Goal: Register for event/course

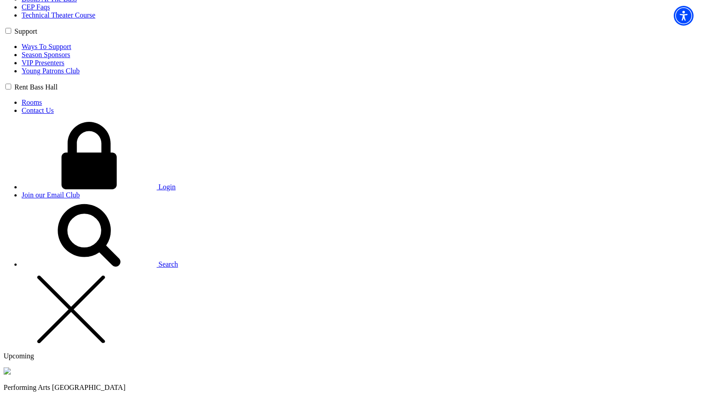
scroll to position [585, 0]
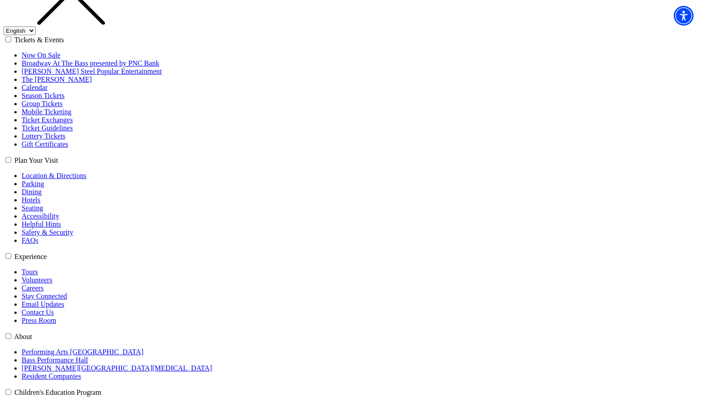
scroll to position [135, 0]
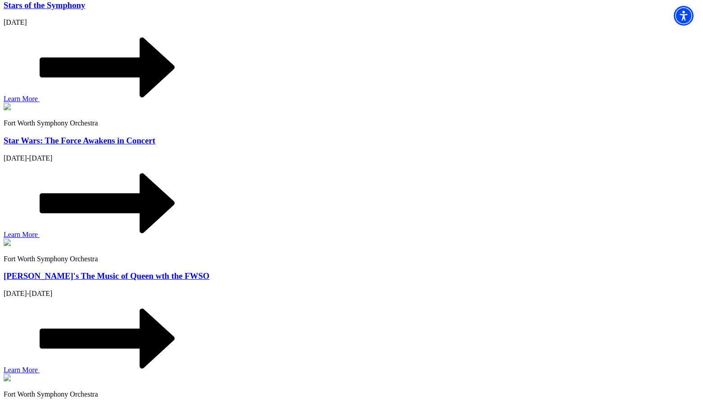
scroll to position [1260, 0]
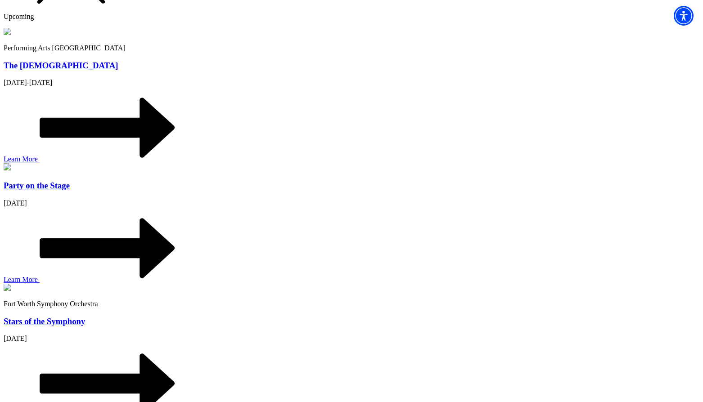
scroll to position [945, 0]
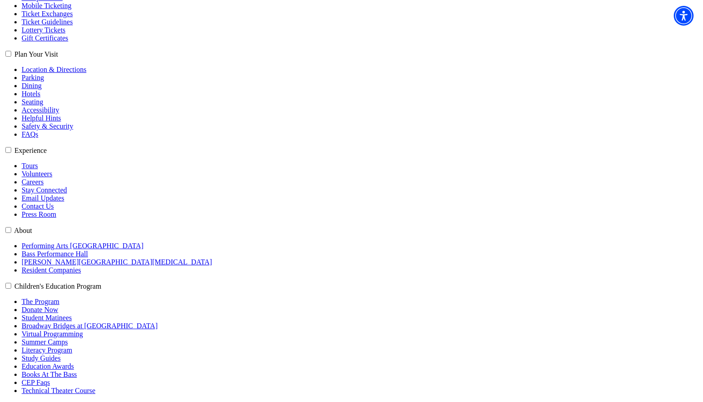
scroll to position [225, 0]
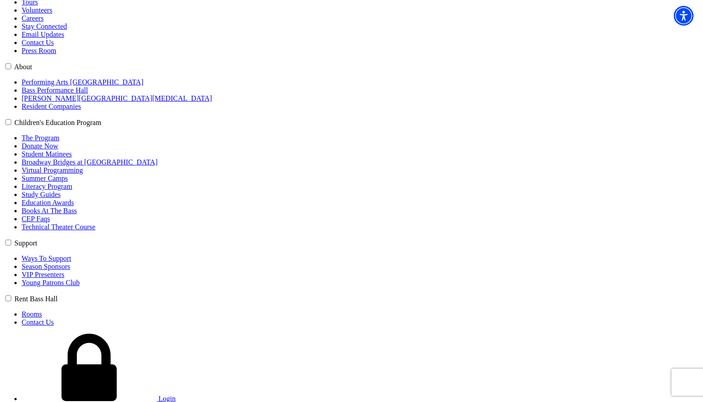
scroll to position [405, 0]
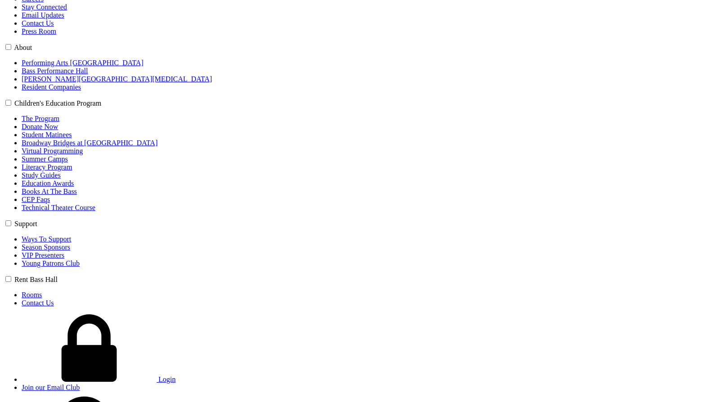
scroll to position [405, 0]
select select "87913"
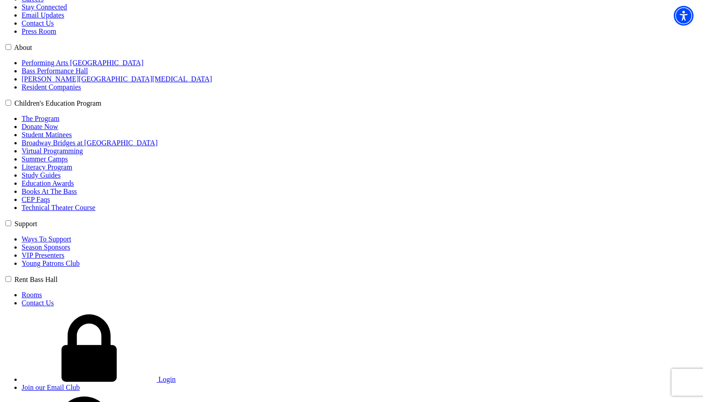
select select "true"
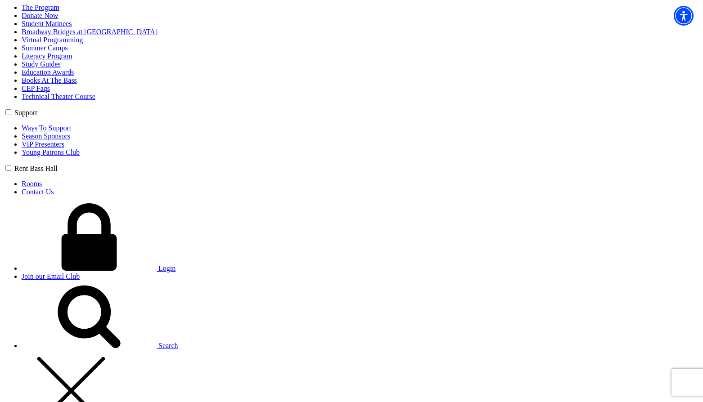
scroll to position [540, 0]
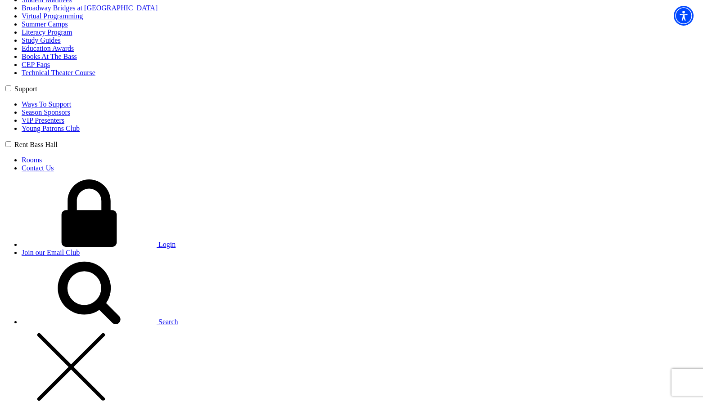
type input "2"
type input "12"
type input "32"
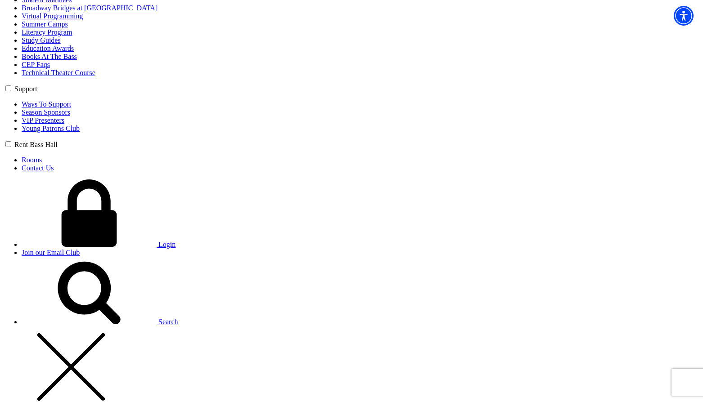
type input "Chris"
type input "Bremmer"
type input "chris@bremmer.ca"
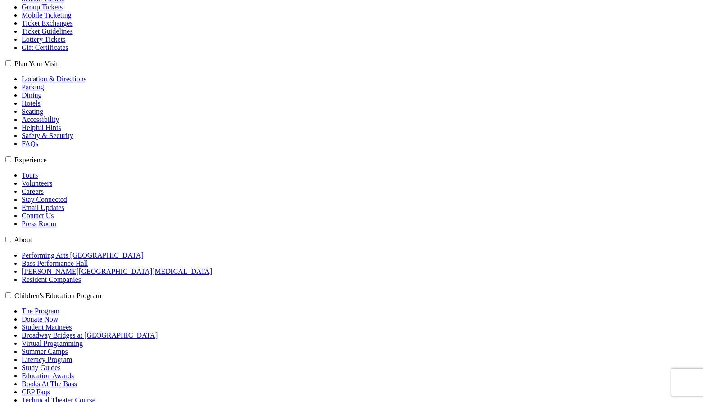
scroll to position [127, 0]
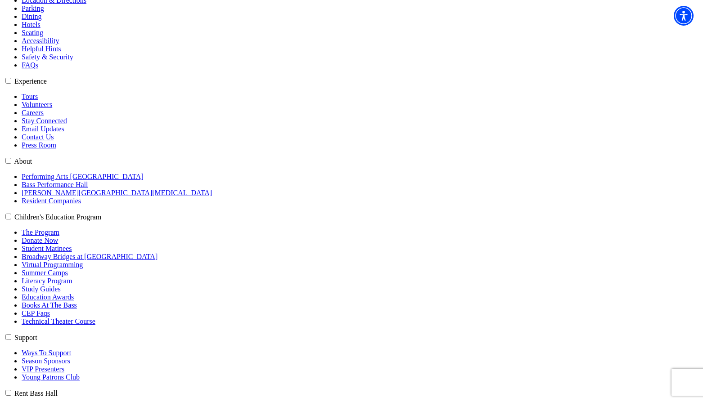
scroll to position [307, 0]
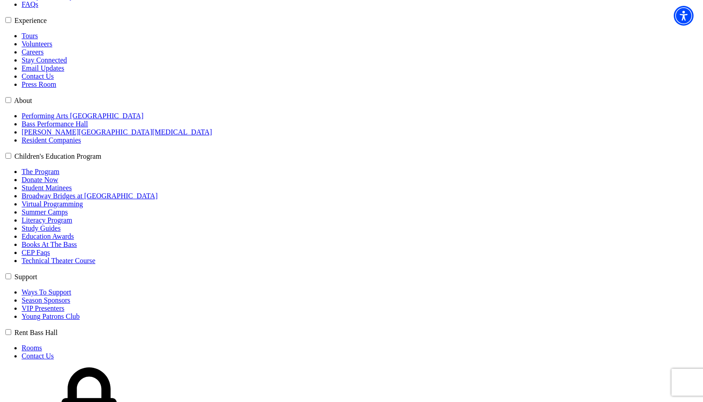
scroll to position [397, 0]
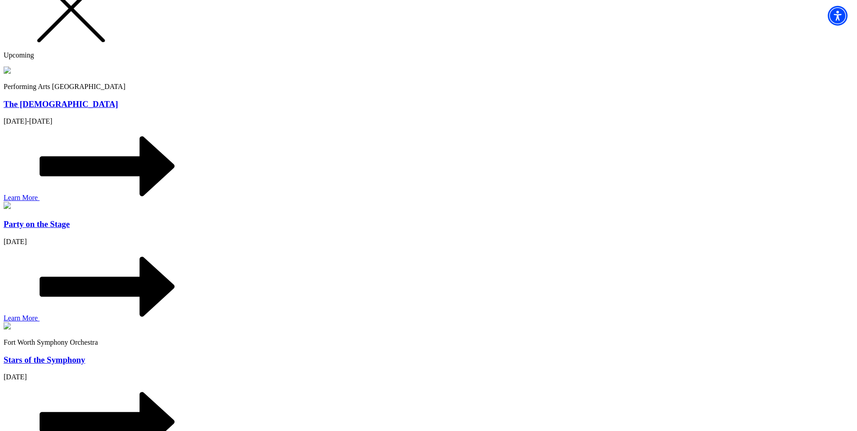
scroll to position [900, 0]
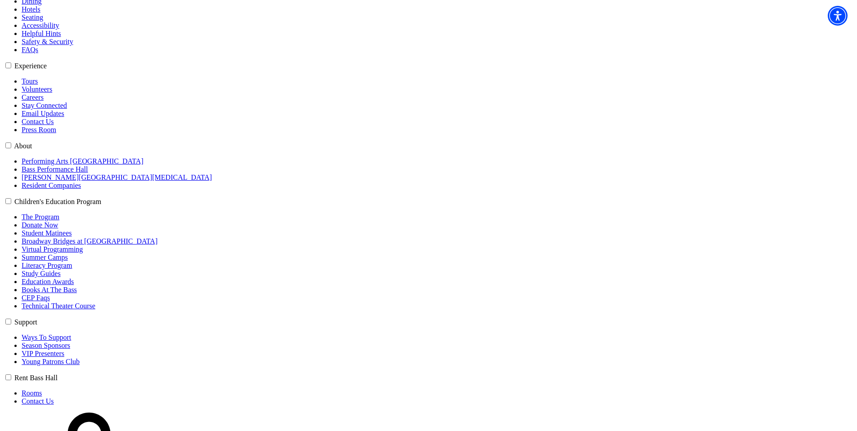
scroll to position [315, 0]
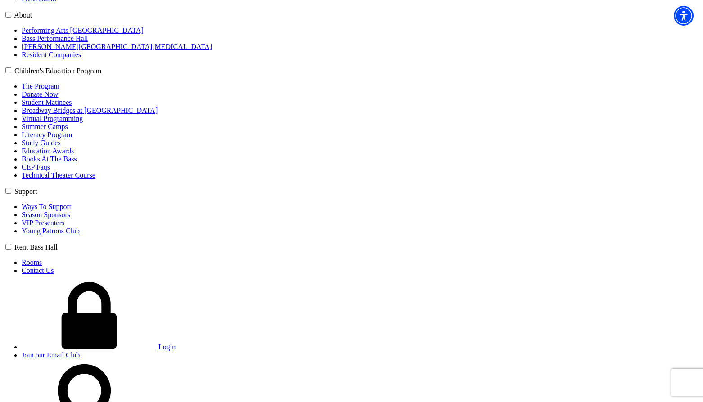
scroll to position [495, 0]
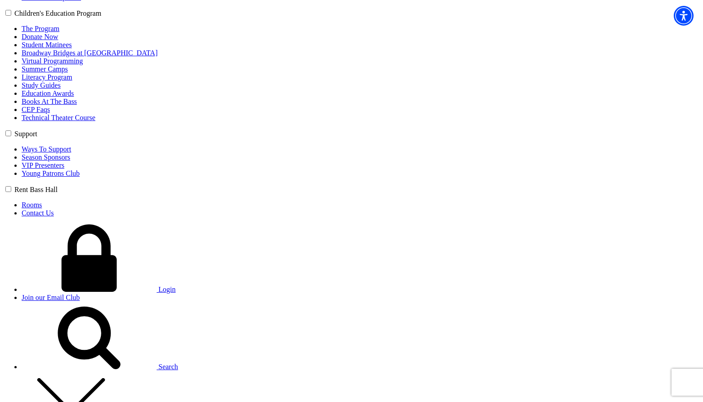
select select "87743"
select select "true"
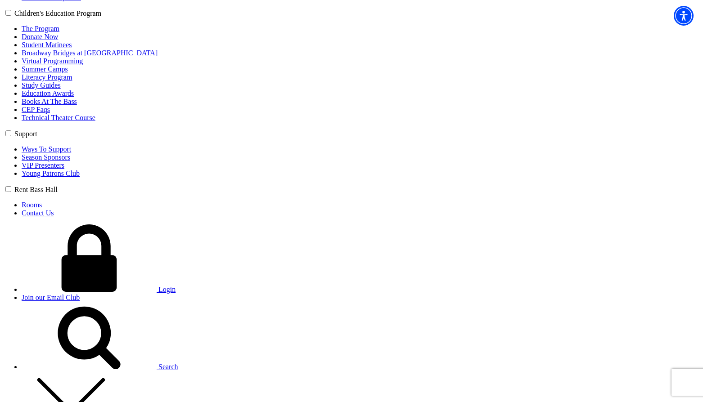
type input "12"
type input "32"
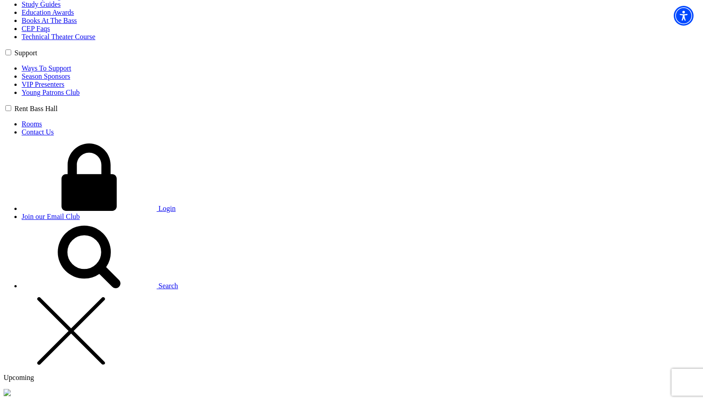
scroll to position [585, 0]
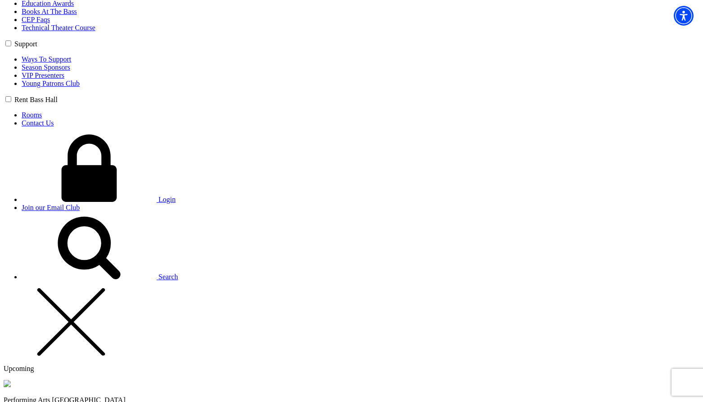
type input "Chris"
type input "Bremmer"
type input "chris@bremmer.ca"
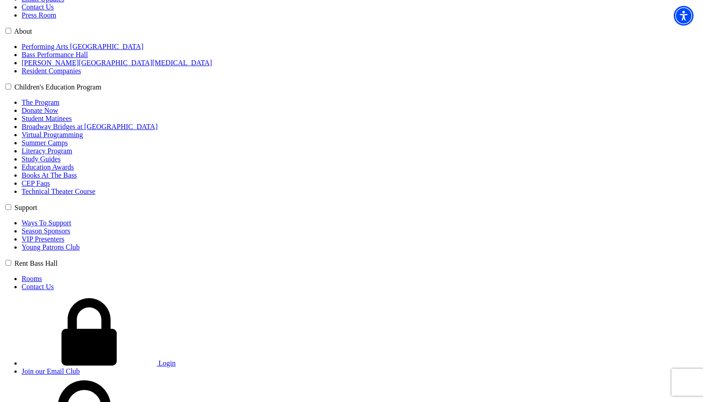
scroll to position [426, 0]
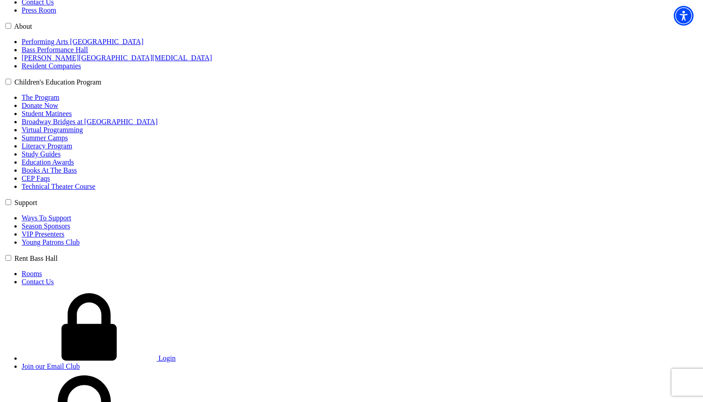
select select "30333"
select select "true"
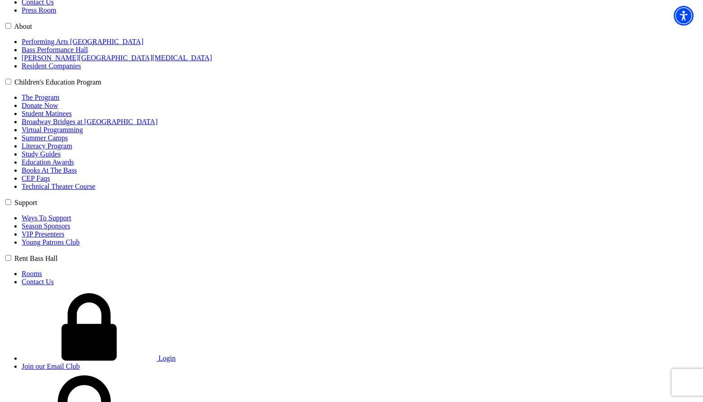
type input "12"
type input "32"
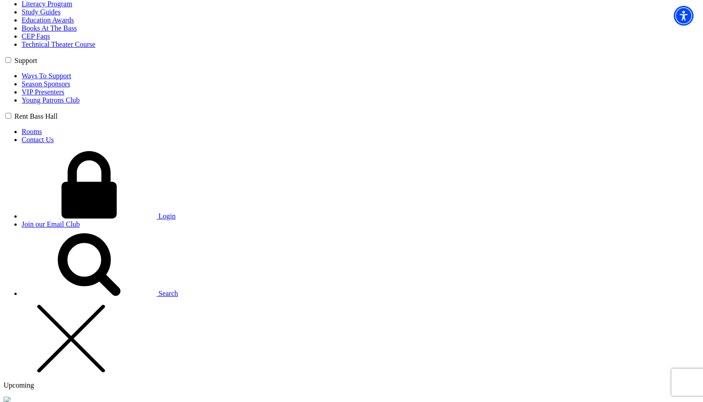
scroll to position [606, 0]
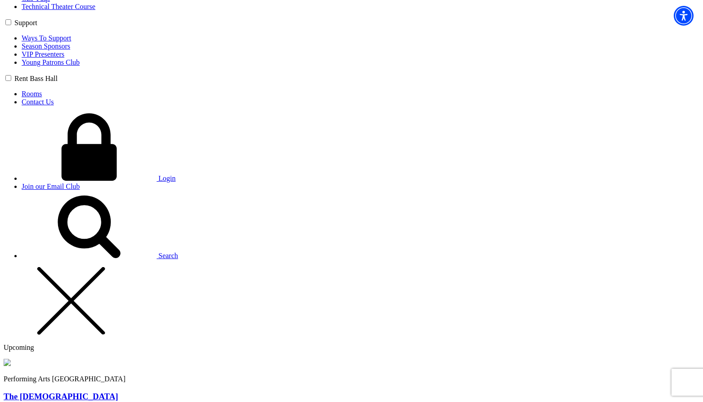
type input "Chris"
type input "Bremmer"
type input "chris@bremmer.ca"
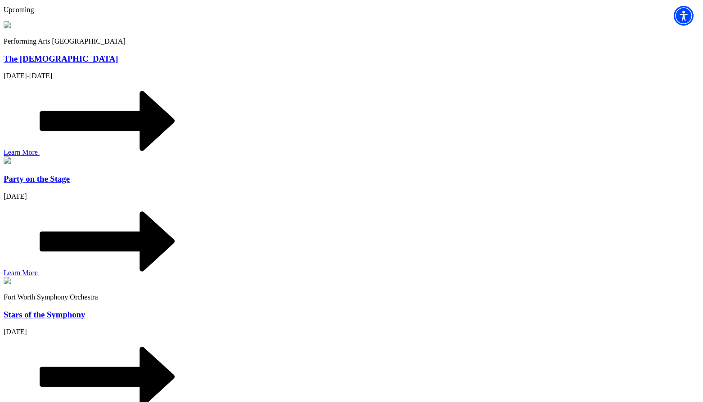
scroll to position [945, 0]
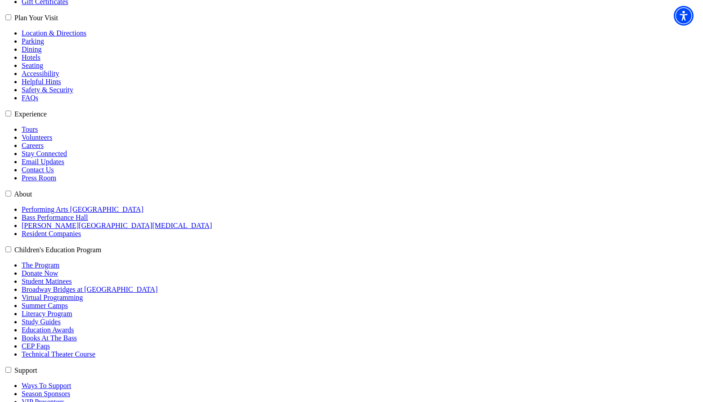
scroll to position [315, 0]
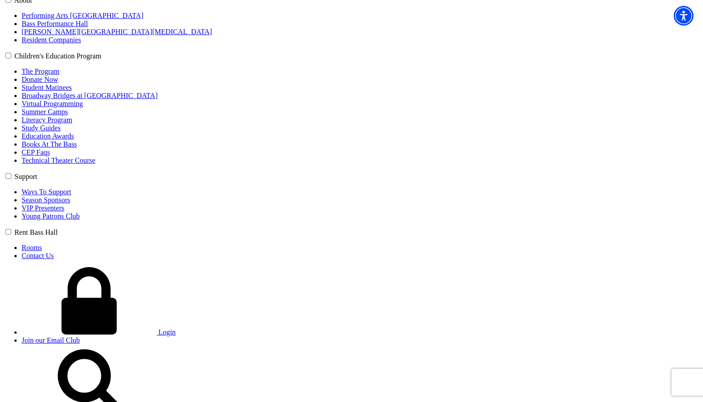
scroll to position [495, 0]
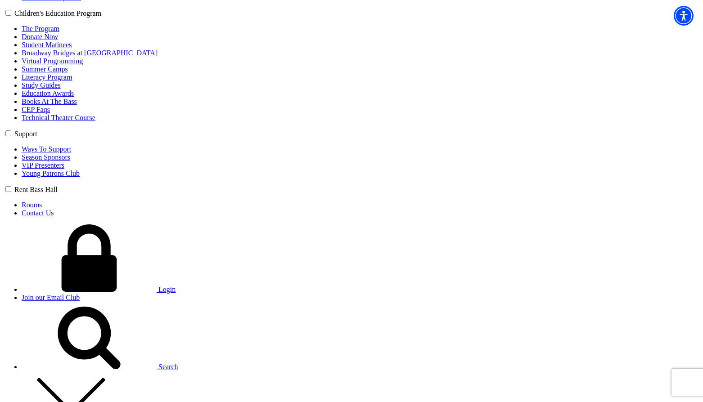
select select "30332"
select select "true"
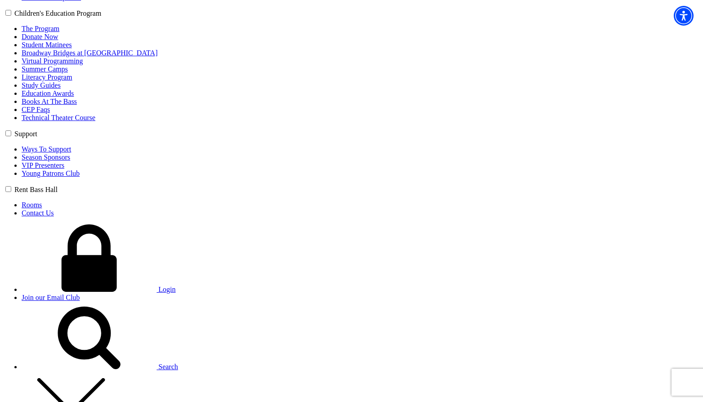
type input "12"
type input "32"
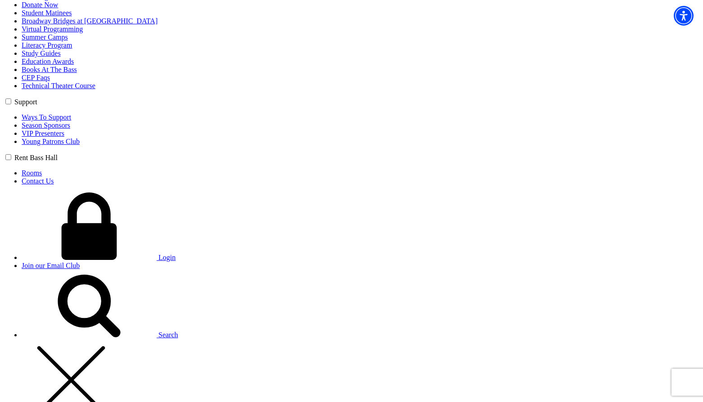
scroll to position [540, 0]
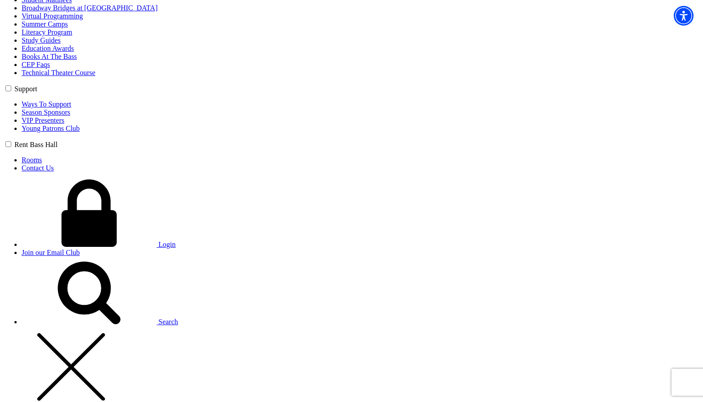
type input "[PERSON_NAME]"
type input "[PERSON_NAME][EMAIL_ADDRESS][PERSON_NAME][DOMAIN_NAME]"
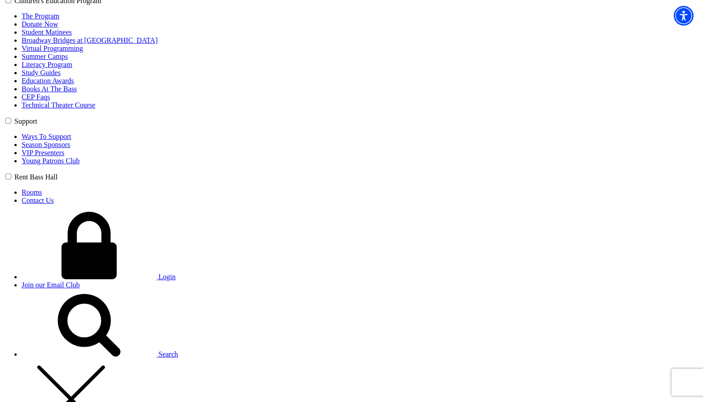
scroll to position [450, 0]
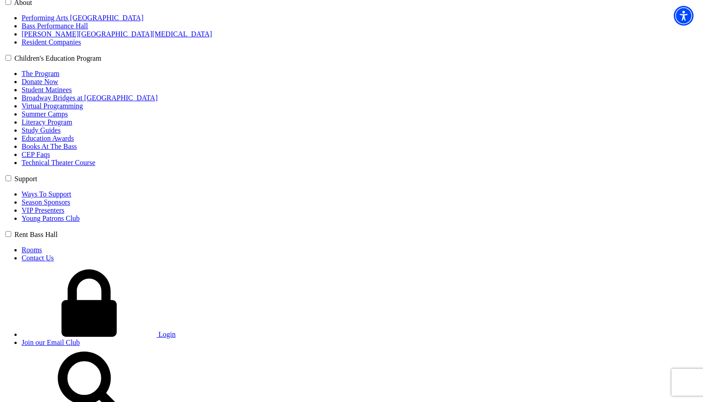
select select "[GEOGRAPHIC_DATA] ISD"
select select "30332"
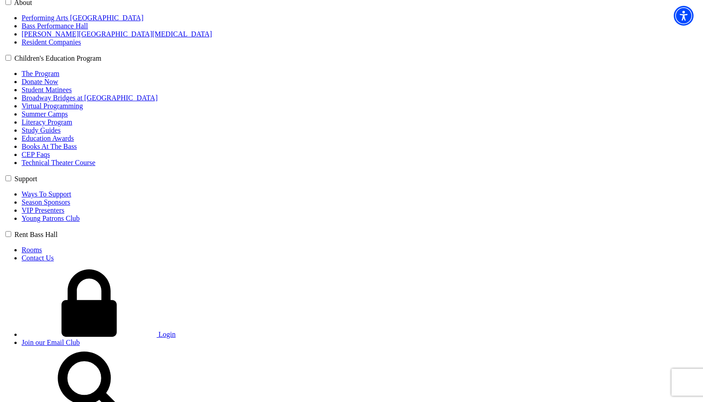
select select "true"
type input "12"
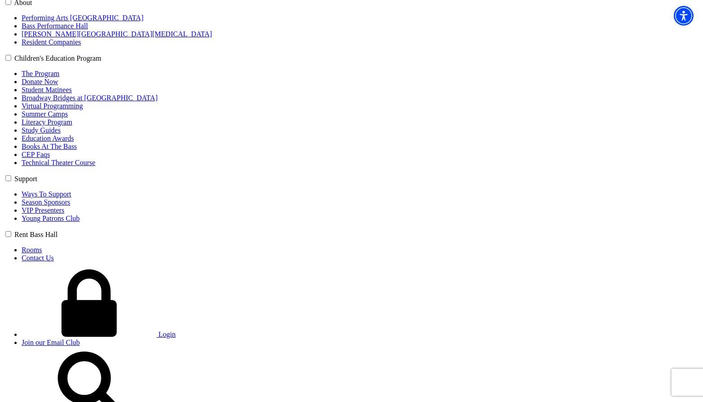
type input "32"
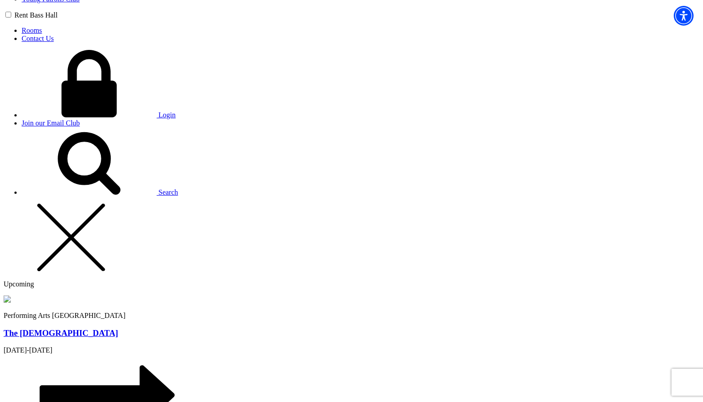
scroll to position [675, 0]
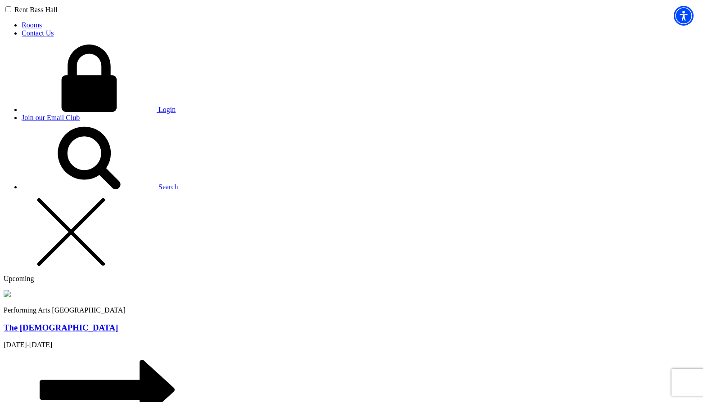
type input "Chris"
type input "Bremmer"
type input "chris@bremmer.ca"
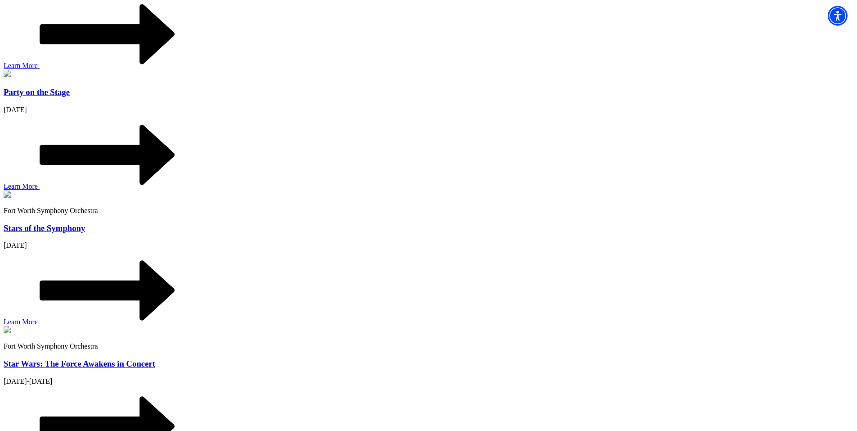
scroll to position [1035, 0]
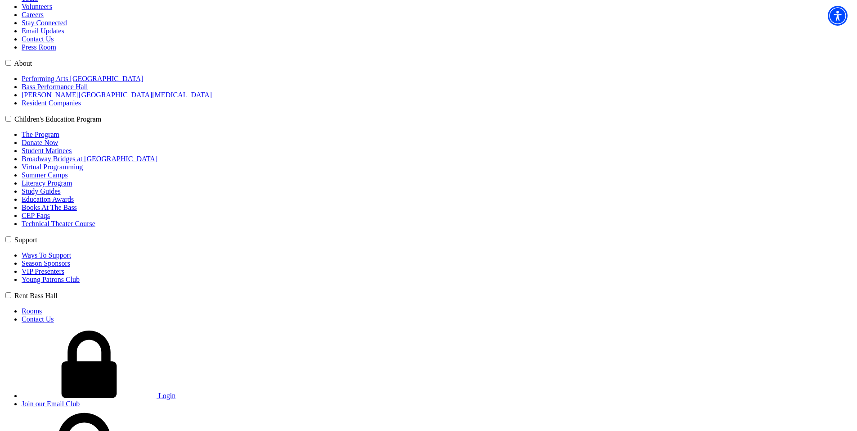
scroll to position [405, 0]
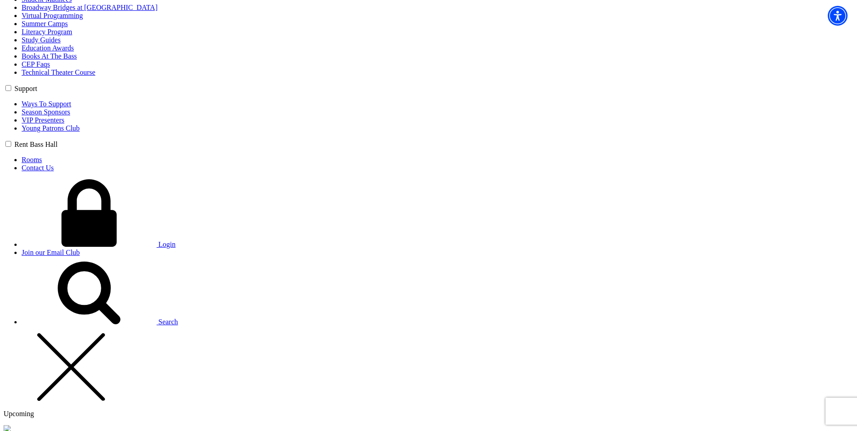
scroll to position [585, 0]
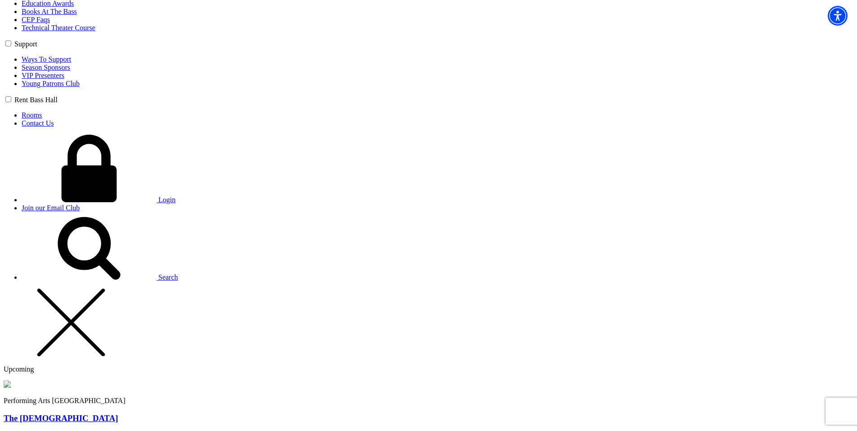
select select "268755"
type input "12"
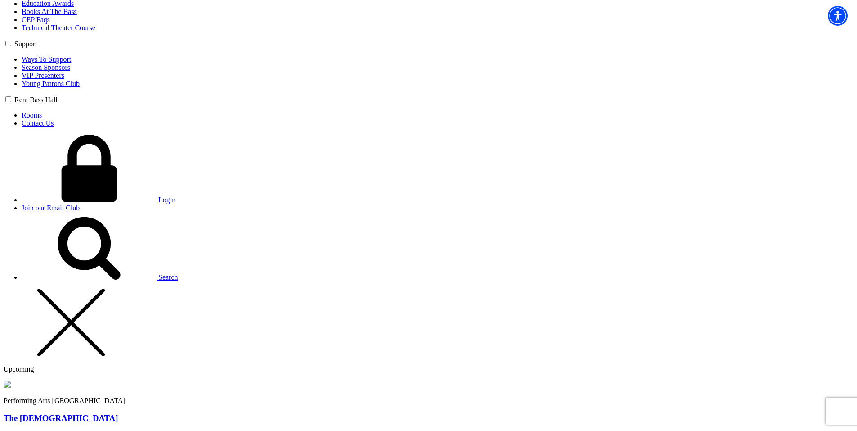
type input "32"
select select "true"
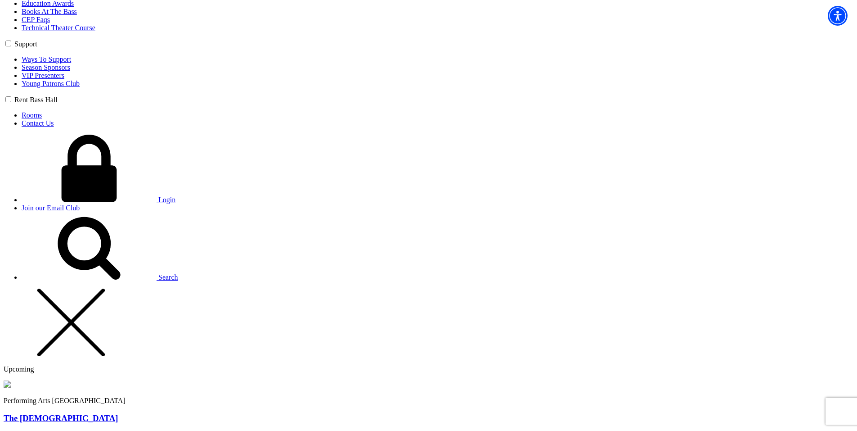
type input "Chris"
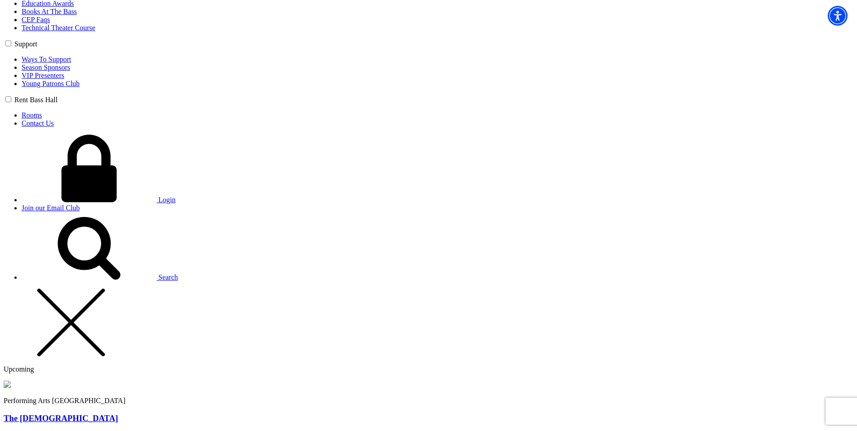
type input "Bremmer"
type input "chris@bremmer.ca"
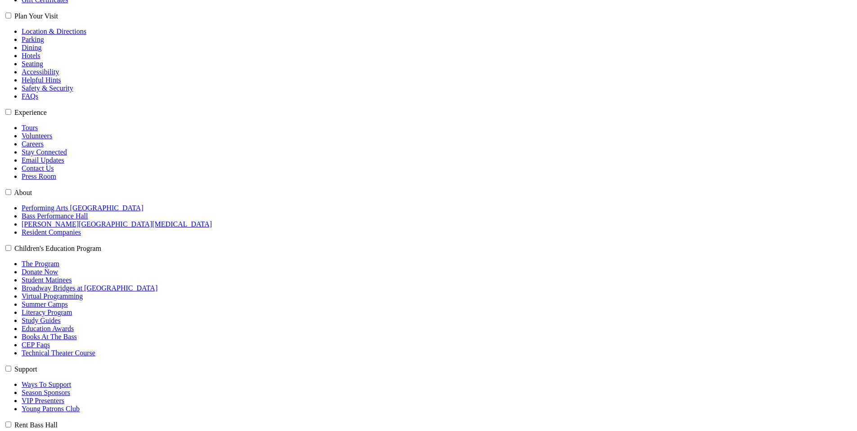
scroll to position [301, 0]
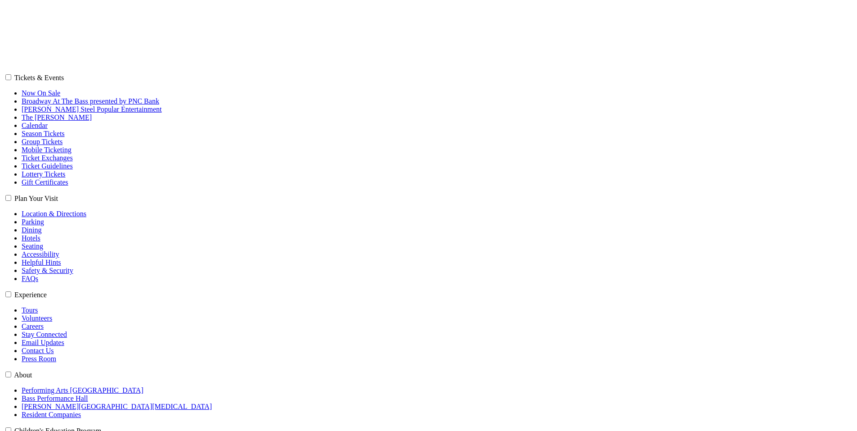
select select "1"
select select "[GEOGRAPHIC_DATA]"
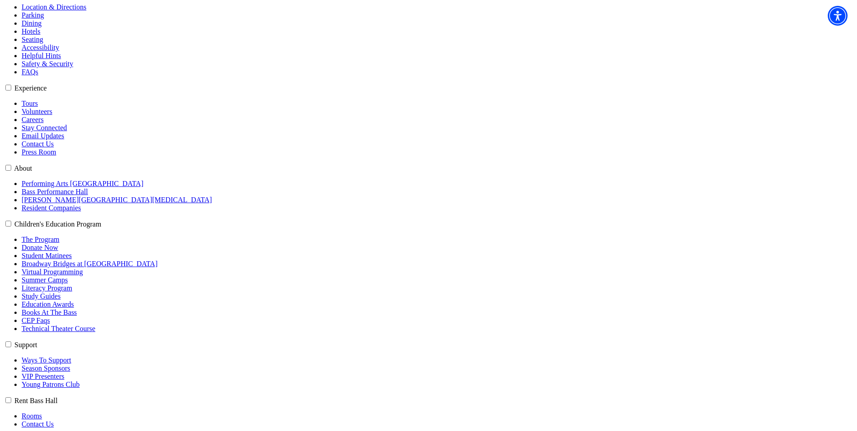
scroll to position [315, 0]
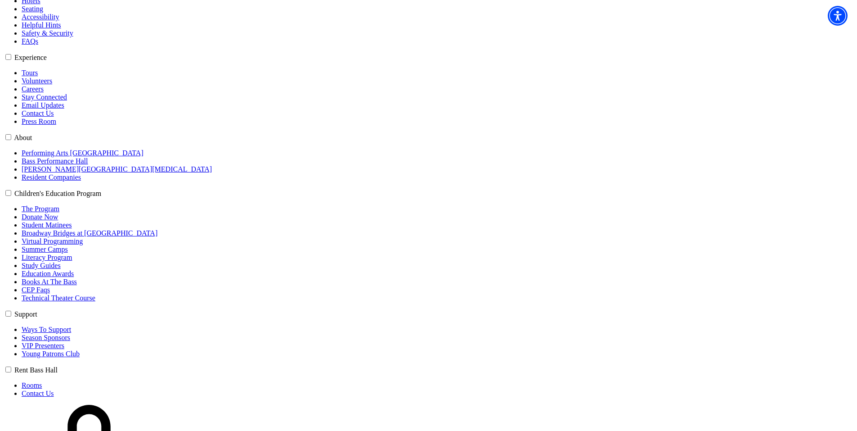
type input "[EMAIL_ADDRESS][DOMAIN_NAME]"
type input "[STREET_ADDRESS][PERSON_NAME]"
type input "[PERSON_NAME]"
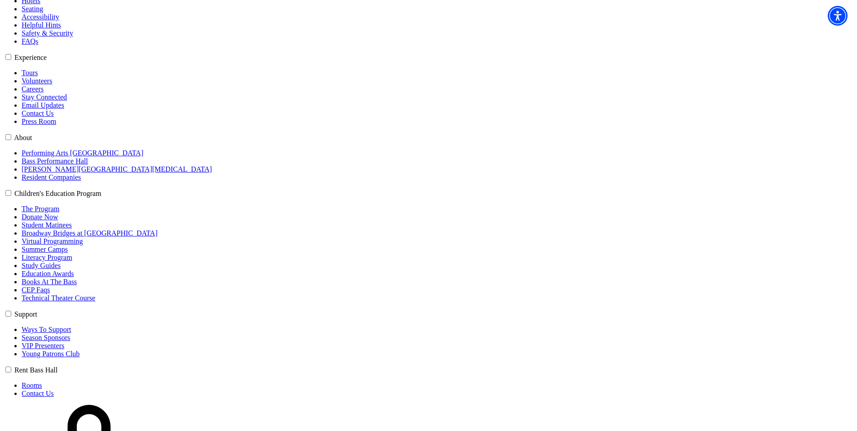
type input "2508095154"
select select "32"
type input "B. 253"
type input "Summerland"
type input "V0H 1Z0"
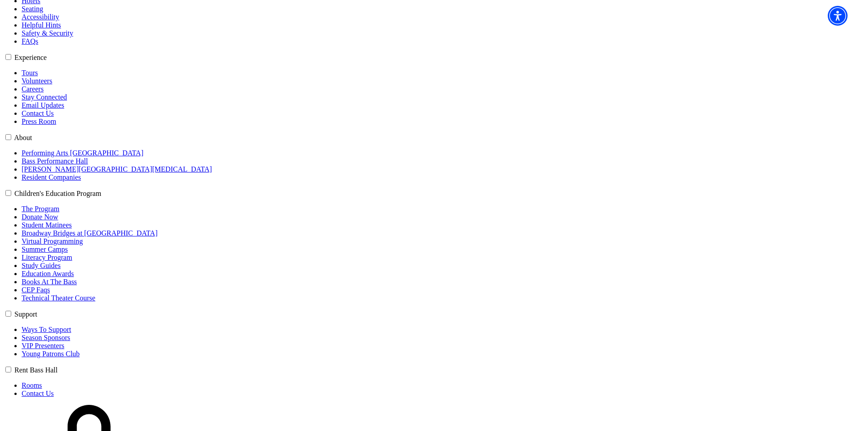
type input "2508095154"
select select "BC"
type input "[PHONE_NUMBER]"
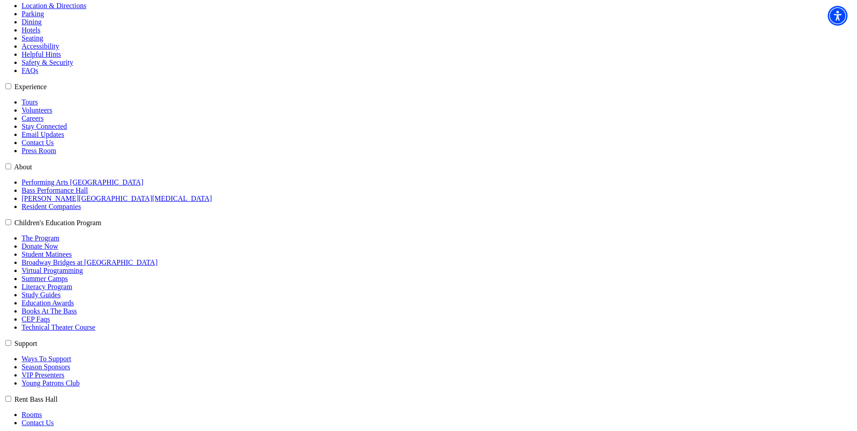
scroll to position [270, 0]
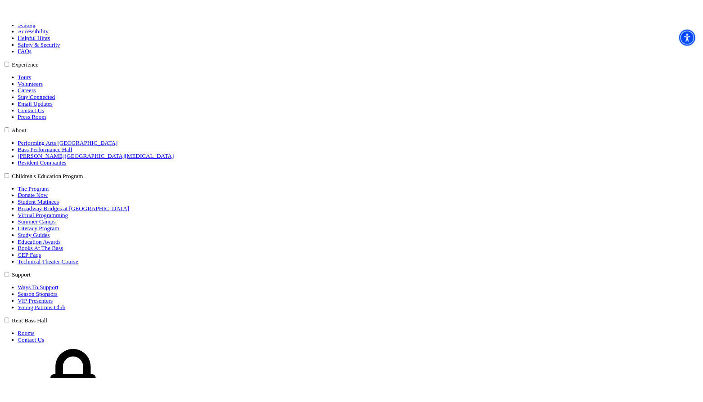
scroll to position [315, 0]
